Goal: Information Seeking & Learning: Learn about a topic

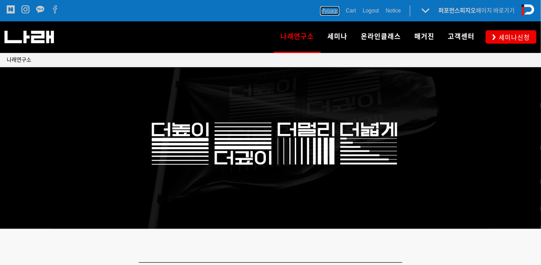
click at [332, 8] on span "Mypage" at bounding box center [329, 10] width 19 height 9
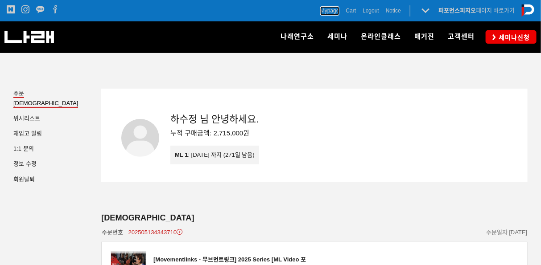
click at [332, 8] on span "Mypage" at bounding box center [329, 10] width 19 height 9
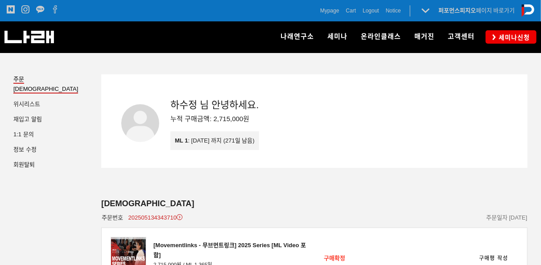
scroll to position [22, 0]
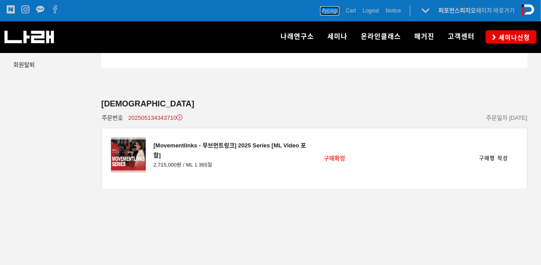
click at [332, 8] on span "Mypage" at bounding box center [329, 10] width 19 height 9
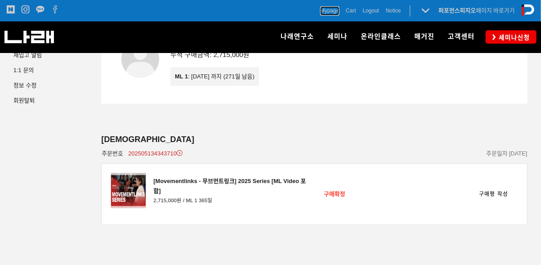
scroll to position [52, 0]
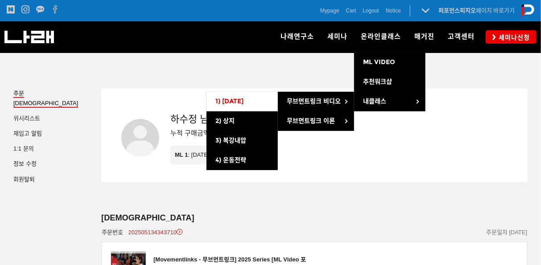
click at [265, 104] on link "1) [DATE]" at bounding box center [241, 102] width 71 height 20
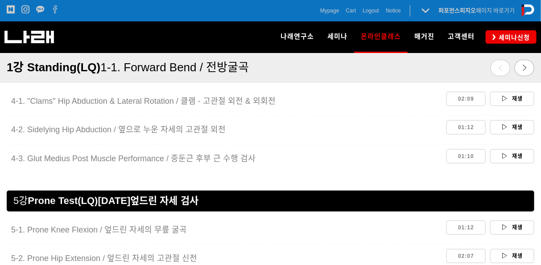
scroll to position [1445, 0]
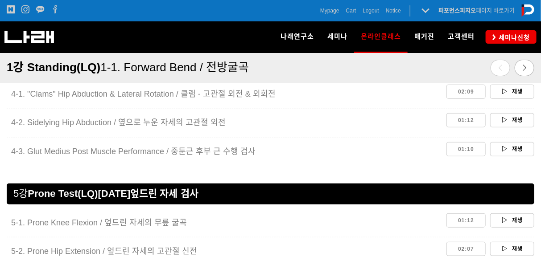
click at [516, 155] on div "01:10 재생" at bounding box center [490, 149] width 88 height 19
click at [520, 147] on link "재생" at bounding box center [512, 149] width 44 height 14
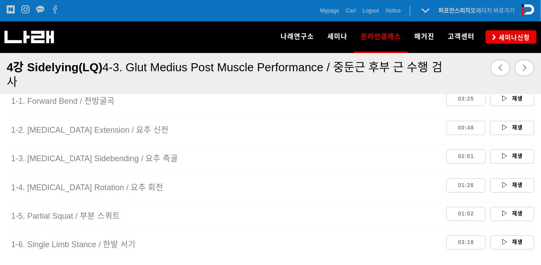
scroll to position [772, 0]
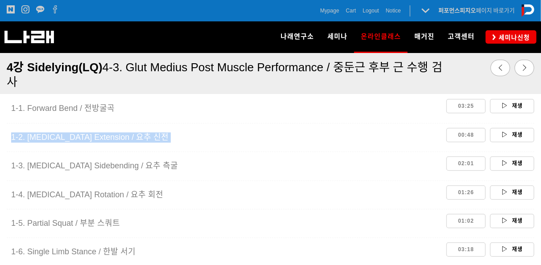
drag, startPoint x: 541, startPoint y: 113, endPoint x: 538, endPoint y: 142, distance: 29.1
click at [538, 142] on div "1- 1. Forward Bend / 전방굴곡 03:25 재생 1-2. Lumbar Extension / 요추 신전 00:48 재생 1-3. …" at bounding box center [270, 180] width 541 height 167
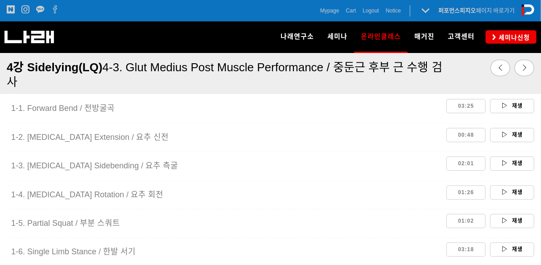
drag, startPoint x: 538, startPoint y: 142, endPoint x: 535, endPoint y: 185, distance: 43.4
click at [535, 185] on div "1- 1. Forward Bend / 전방굴곡 03:25 재생 1-2. Lumbar Extension / 요추 신전 00:48 재생 1-3. …" at bounding box center [270, 180] width 541 height 167
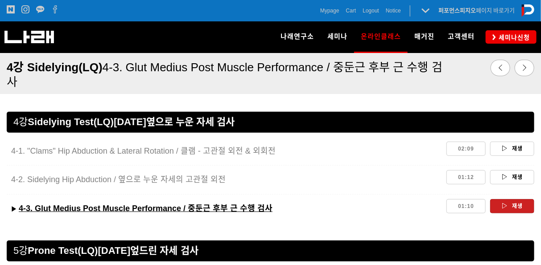
scroll to position [1417, 0]
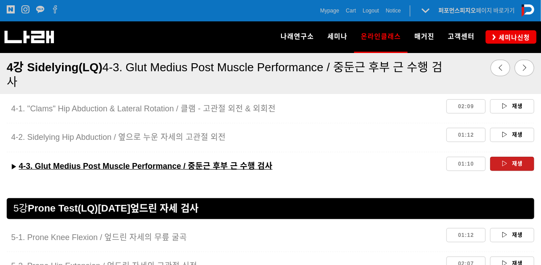
click at [510, 164] on link "재생" at bounding box center [512, 164] width 44 height 14
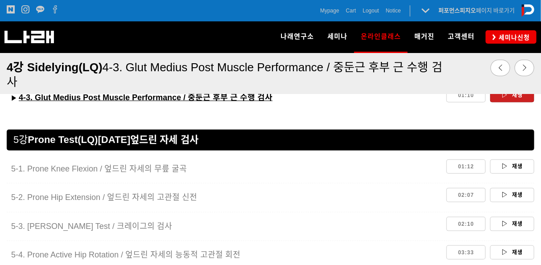
scroll to position [1490, 0]
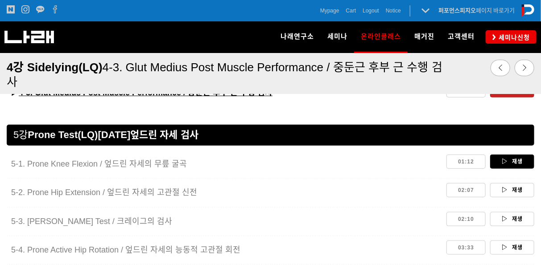
click at [515, 156] on link "재생" at bounding box center [512, 162] width 44 height 14
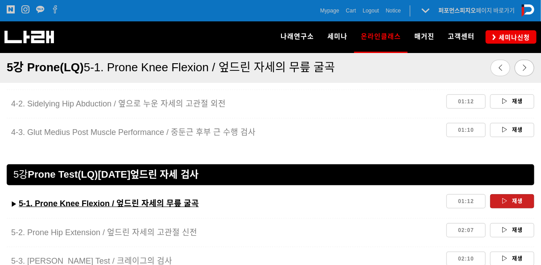
scroll to position [1451, 0]
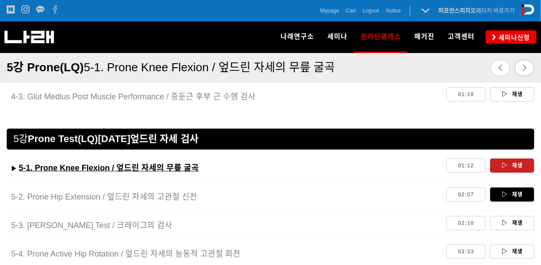
click at [502, 192] on icon at bounding box center [505, 194] width 6 height 5
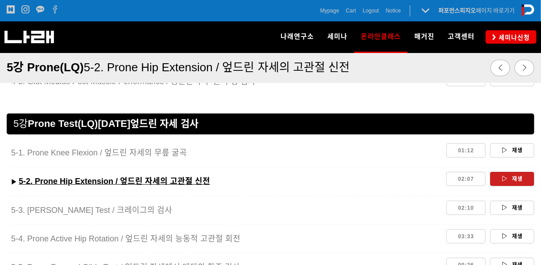
scroll to position [1529, 0]
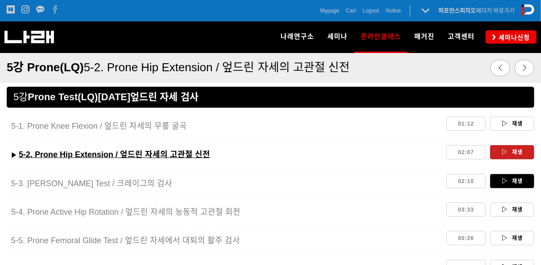
click at [524, 179] on link "재생" at bounding box center [512, 181] width 44 height 14
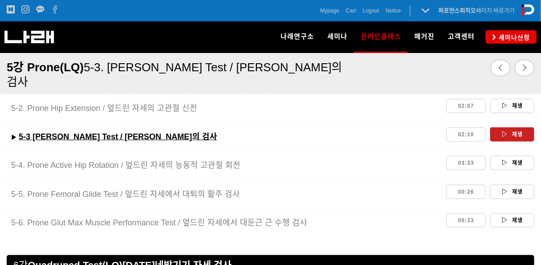
scroll to position [1529, 0]
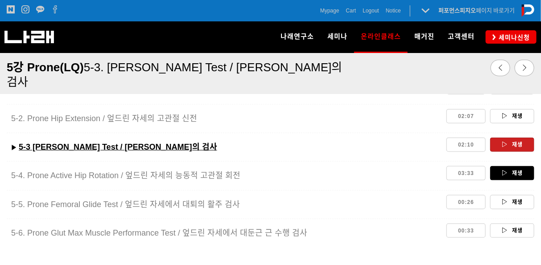
click at [508, 168] on link "재생" at bounding box center [512, 173] width 44 height 14
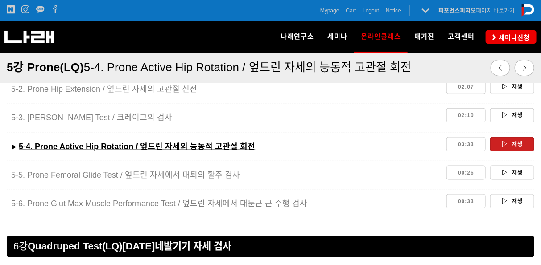
scroll to position [1583, 0]
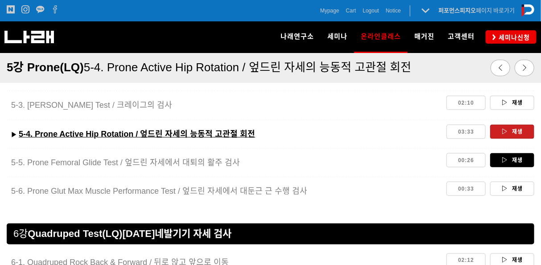
click at [509, 157] on link "재생" at bounding box center [512, 160] width 44 height 14
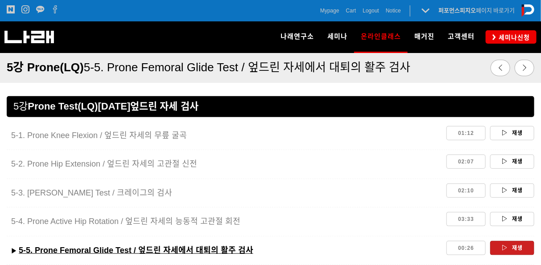
scroll to position [1529, 0]
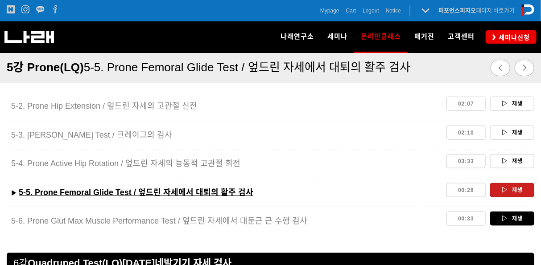
click at [515, 215] on link "재생" at bounding box center [512, 219] width 44 height 14
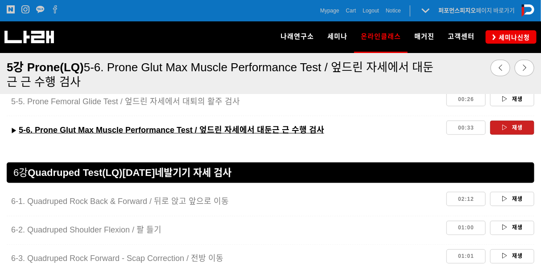
scroll to position [1675, 0]
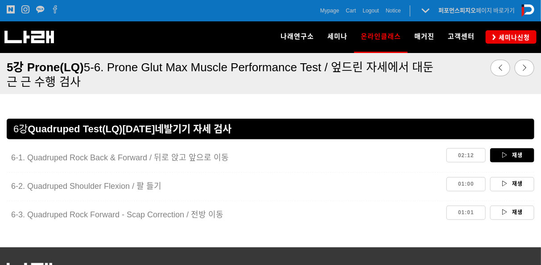
click at [514, 158] on link "재생" at bounding box center [512, 156] width 44 height 14
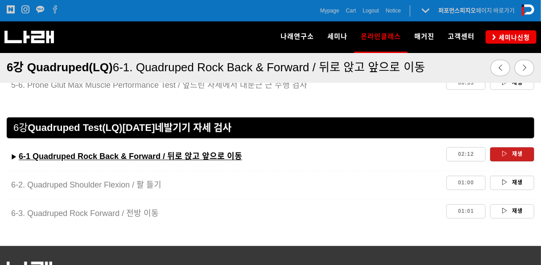
scroll to position [1688, 0]
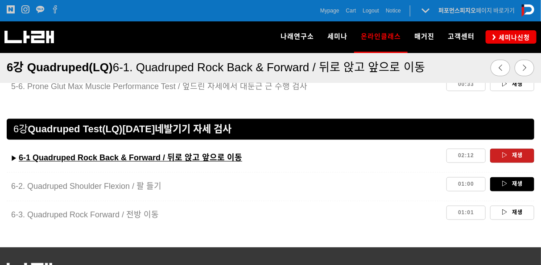
click at [513, 178] on link "재생" at bounding box center [512, 185] width 44 height 14
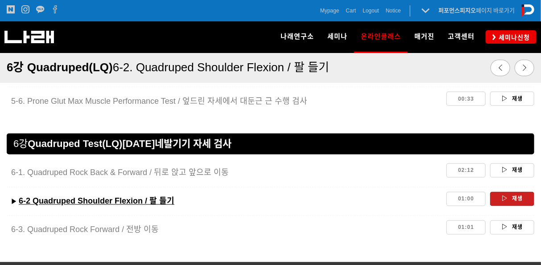
scroll to position [1759, 0]
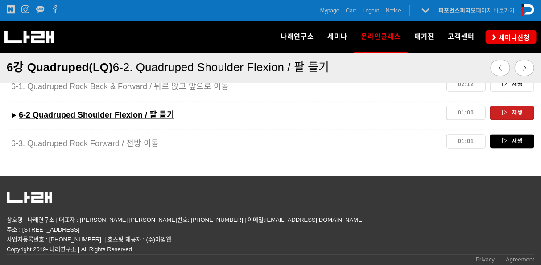
click at [524, 135] on link "재생" at bounding box center [512, 142] width 44 height 14
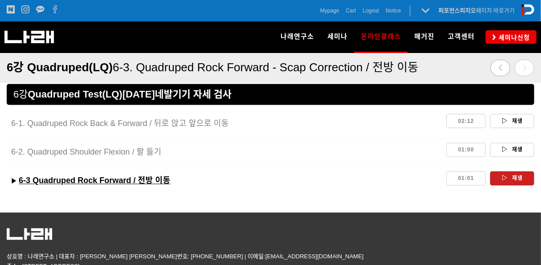
scroll to position [1664, 0]
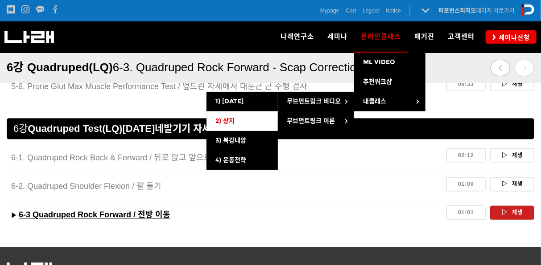
click at [257, 122] on link "2) 상지" at bounding box center [241, 121] width 71 height 20
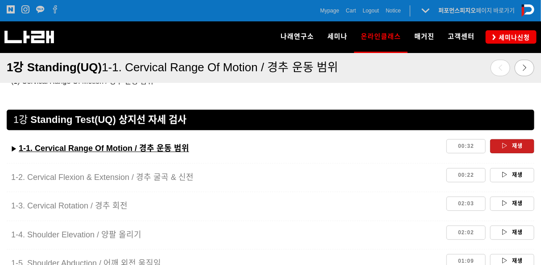
scroll to position [672, 0]
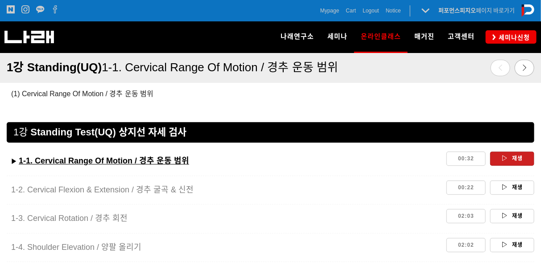
drag, startPoint x: 503, startPoint y: 150, endPoint x: 506, endPoint y: 156, distance: 6.2
click at [503, 151] on div "00:32 재생" at bounding box center [490, 158] width 88 height 19
click at [510, 169] on div "▶︎ 1-1. Cervical Range Of Motion / 경추 운동 범위 00:32 재생" at bounding box center [271, 161] width 528 height 24
click at [509, 164] on link "재생" at bounding box center [512, 159] width 44 height 14
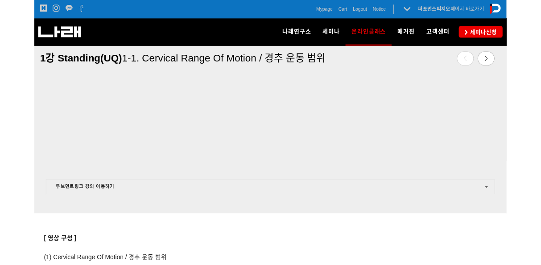
scroll to position [530, 0]
